Goal: Task Accomplishment & Management: Use online tool/utility

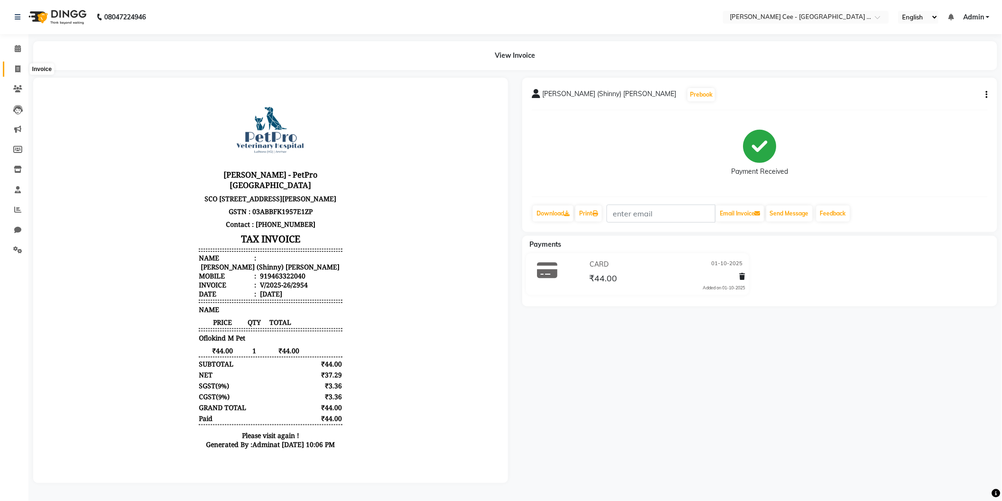
click at [15, 65] on icon at bounding box center [17, 68] width 5 height 7
select select "service"
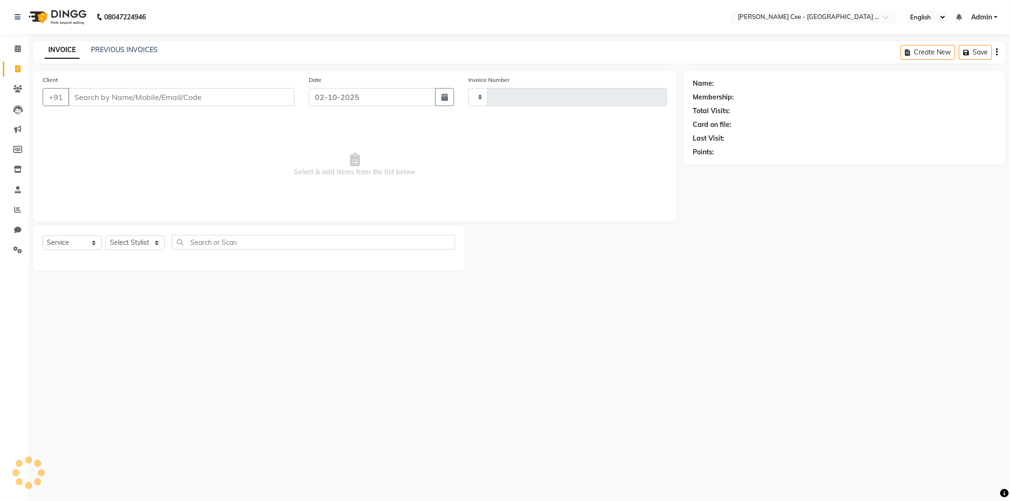
type input "2955"
select select "8239"
click at [124, 53] on link "PREVIOUS INVOICES" at bounding box center [124, 49] width 67 height 9
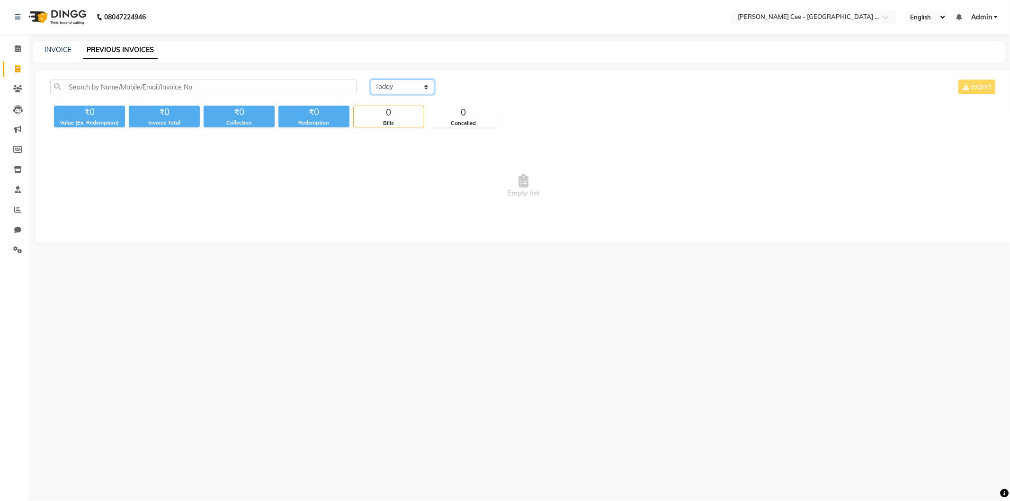
click at [395, 88] on select "[DATE] [DATE] Custom Range" at bounding box center [402, 87] width 63 height 15
select select "[DATE]"
click at [371, 80] on select "[DATE] [DATE] Custom Range" at bounding box center [402, 87] width 63 height 15
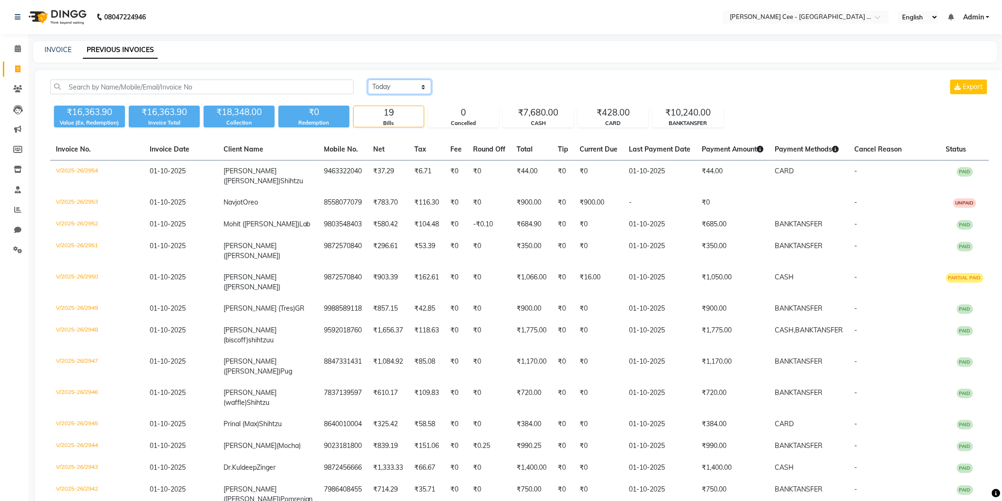
click at [409, 85] on select "[DATE] [DATE] Custom Range" at bounding box center [399, 87] width 63 height 15
click at [15, 209] on icon at bounding box center [17, 209] width 7 height 7
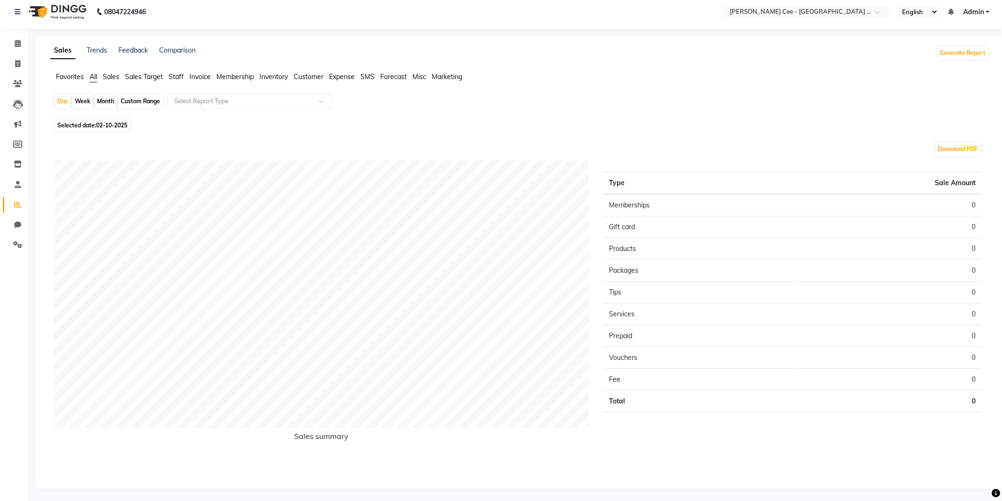
scroll to position [7, 0]
click at [121, 124] on span "02-10-2025" at bounding box center [111, 123] width 31 height 7
select select "10"
select select "2025"
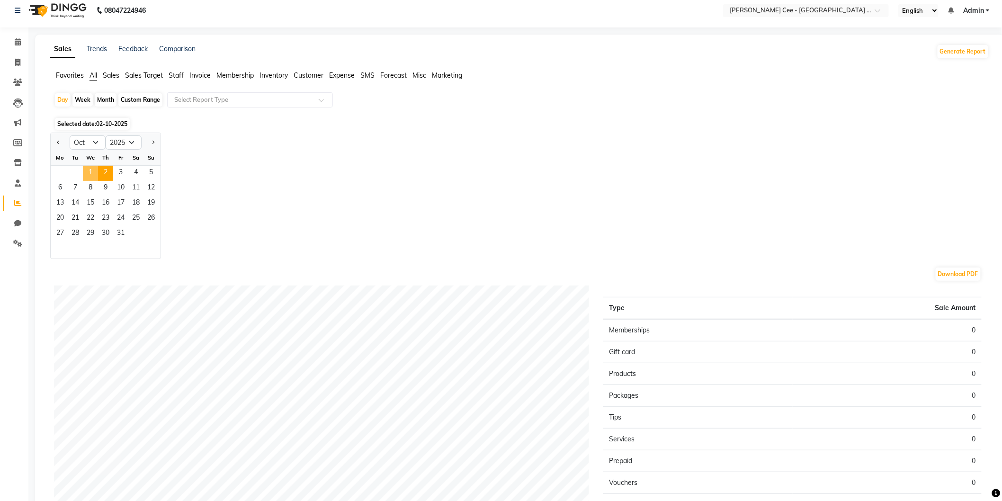
click at [96, 173] on span "1" at bounding box center [90, 173] width 15 height 15
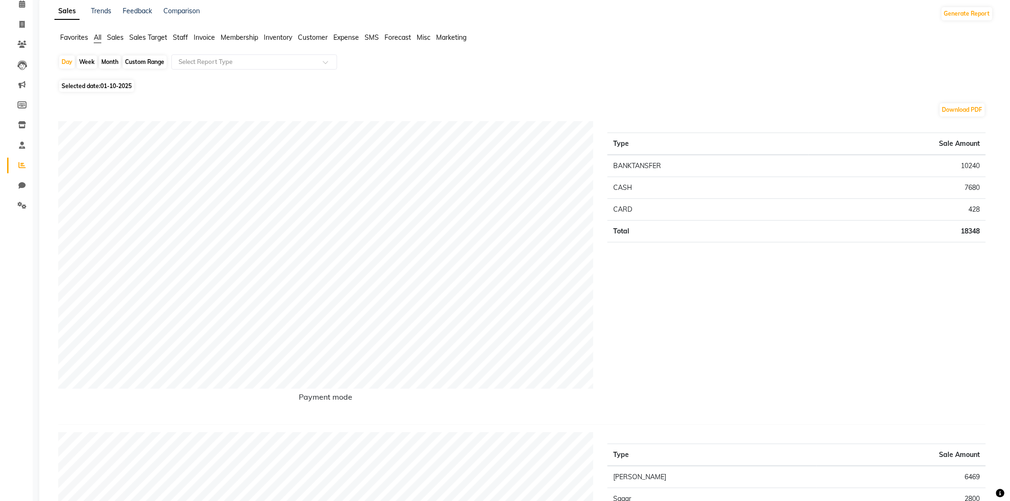
scroll to position [0, 0]
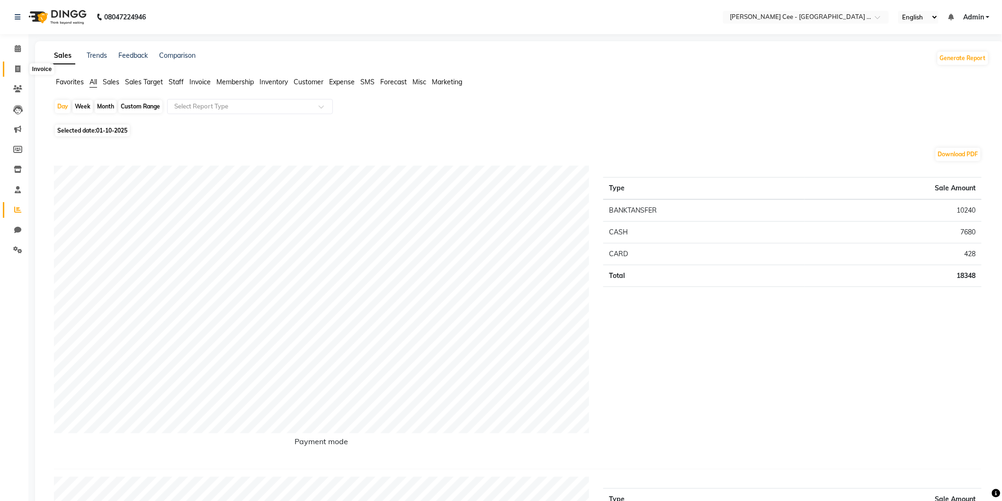
click at [16, 65] on icon at bounding box center [17, 68] width 5 height 7
select select "service"
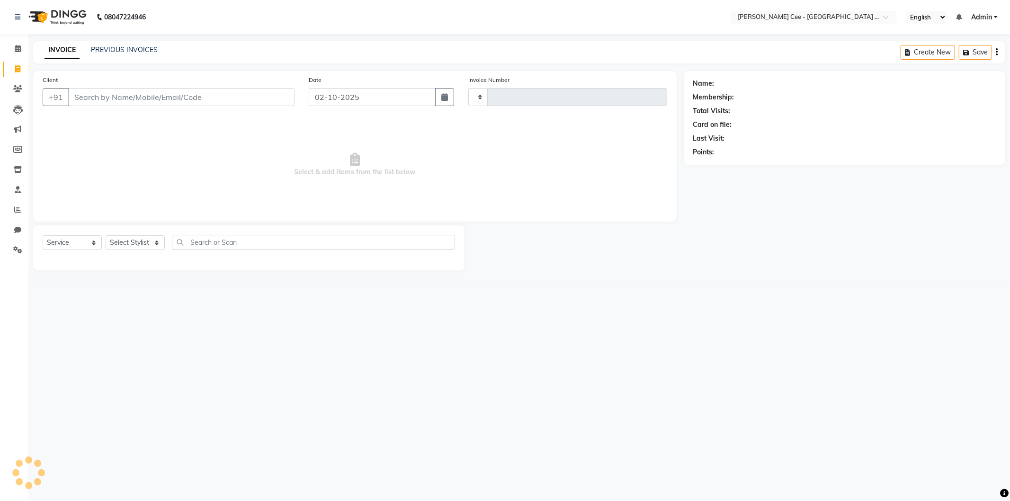
type input "2955"
select select "8239"
select select "product"
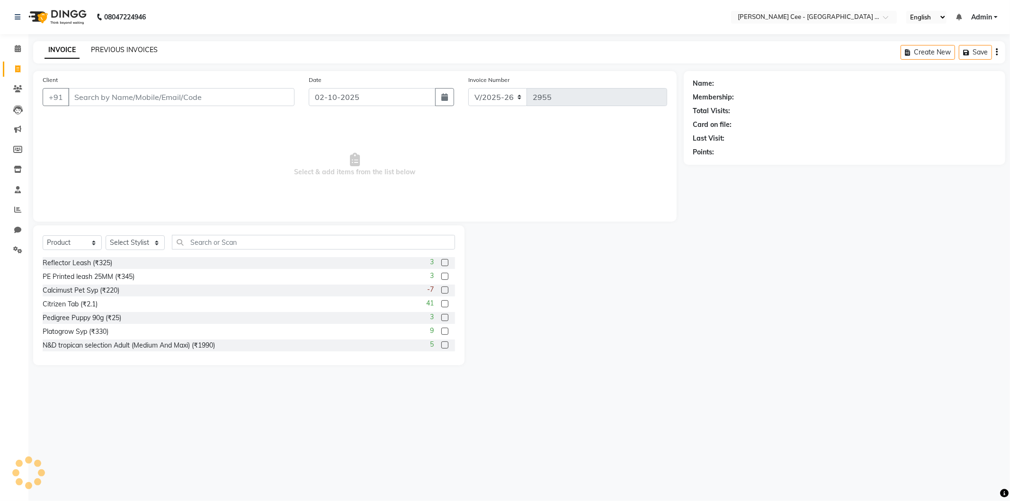
click at [142, 46] on link "PREVIOUS INVOICES" at bounding box center [124, 49] width 67 height 9
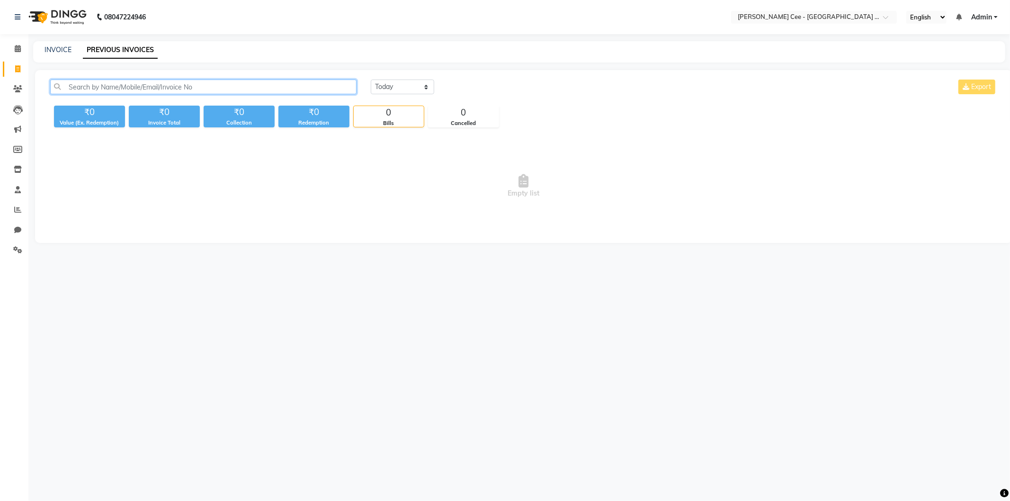
click at [168, 87] on input "text" at bounding box center [203, 87] width 306 height 15
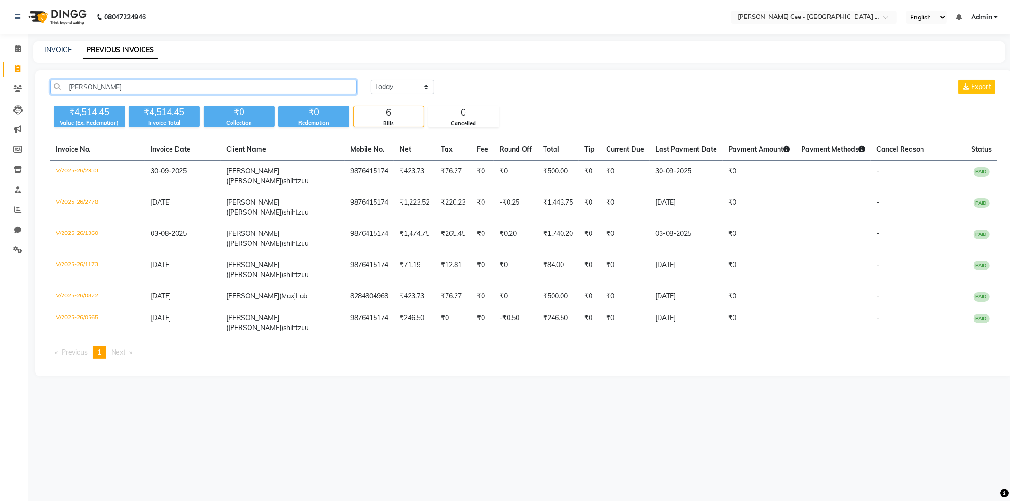
type input "[PERSON_NAME]"
